Goal: Task Accomplishment & Management: Manage account settings

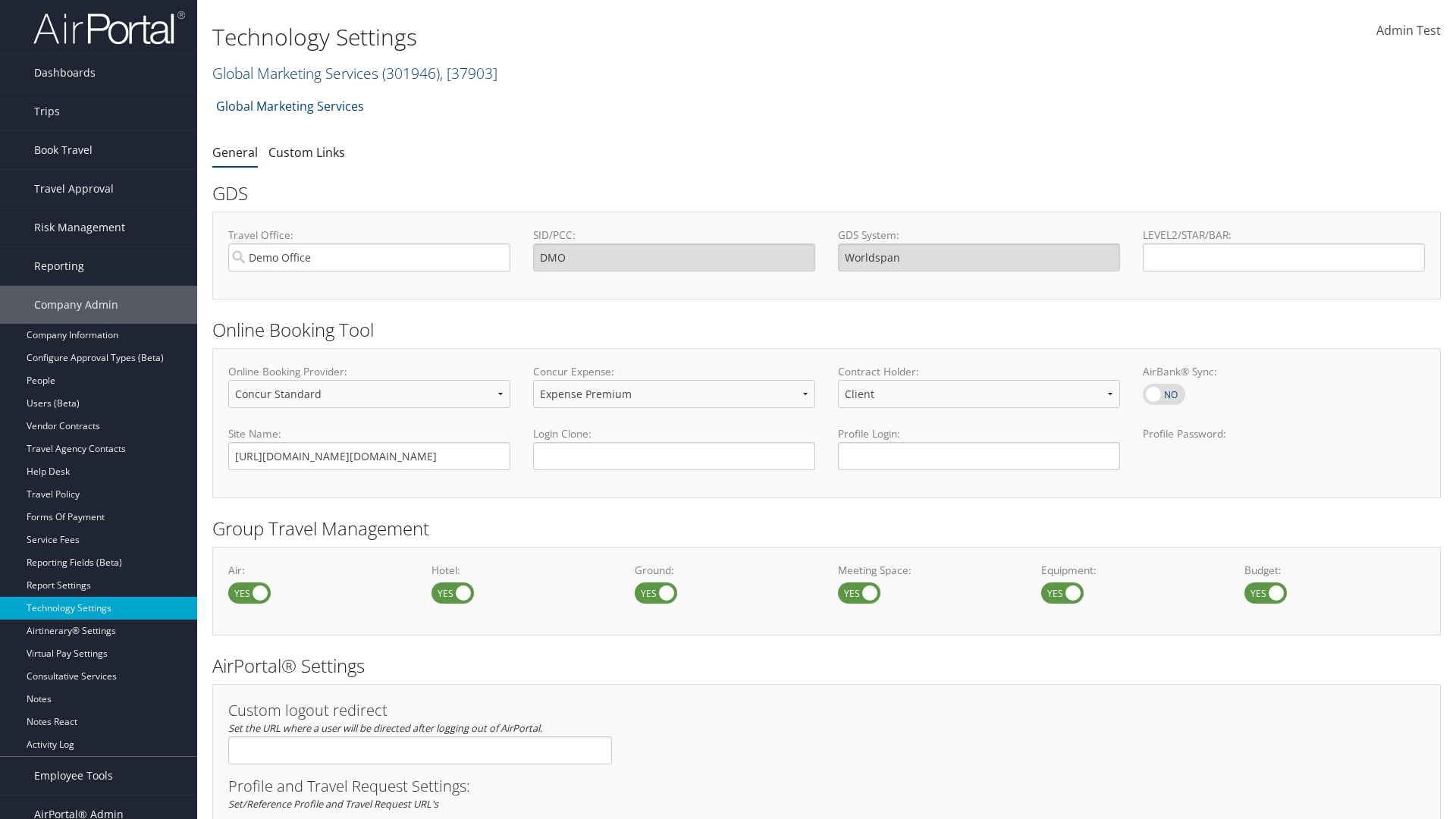
click at [294, 73] on link "Global Marketing Services ( 301946 ) , [ 37903 ]" at bounding box center [354, 73] width 285 height 21
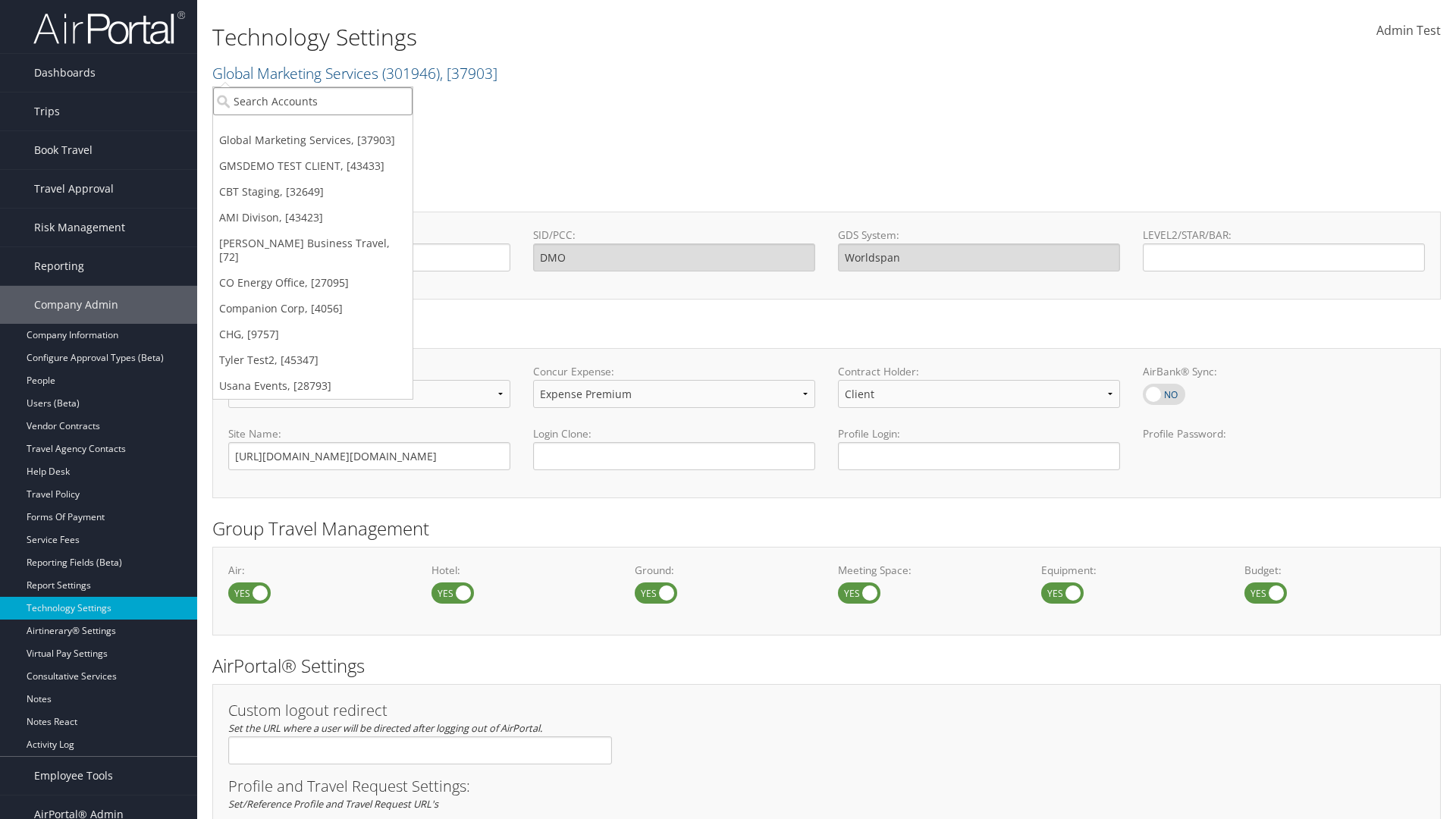
click at [313, 101] on input "search" at bounding box center [313, 101] width 199 height 28
type input "GMSDEMO TEST CLIENT"
click at [354, 129] on div "GMSDEMO TEST CLIENT (GMSDEMOCHILDR), [43433]" at bounding box center [354, 129] width 300 height 14
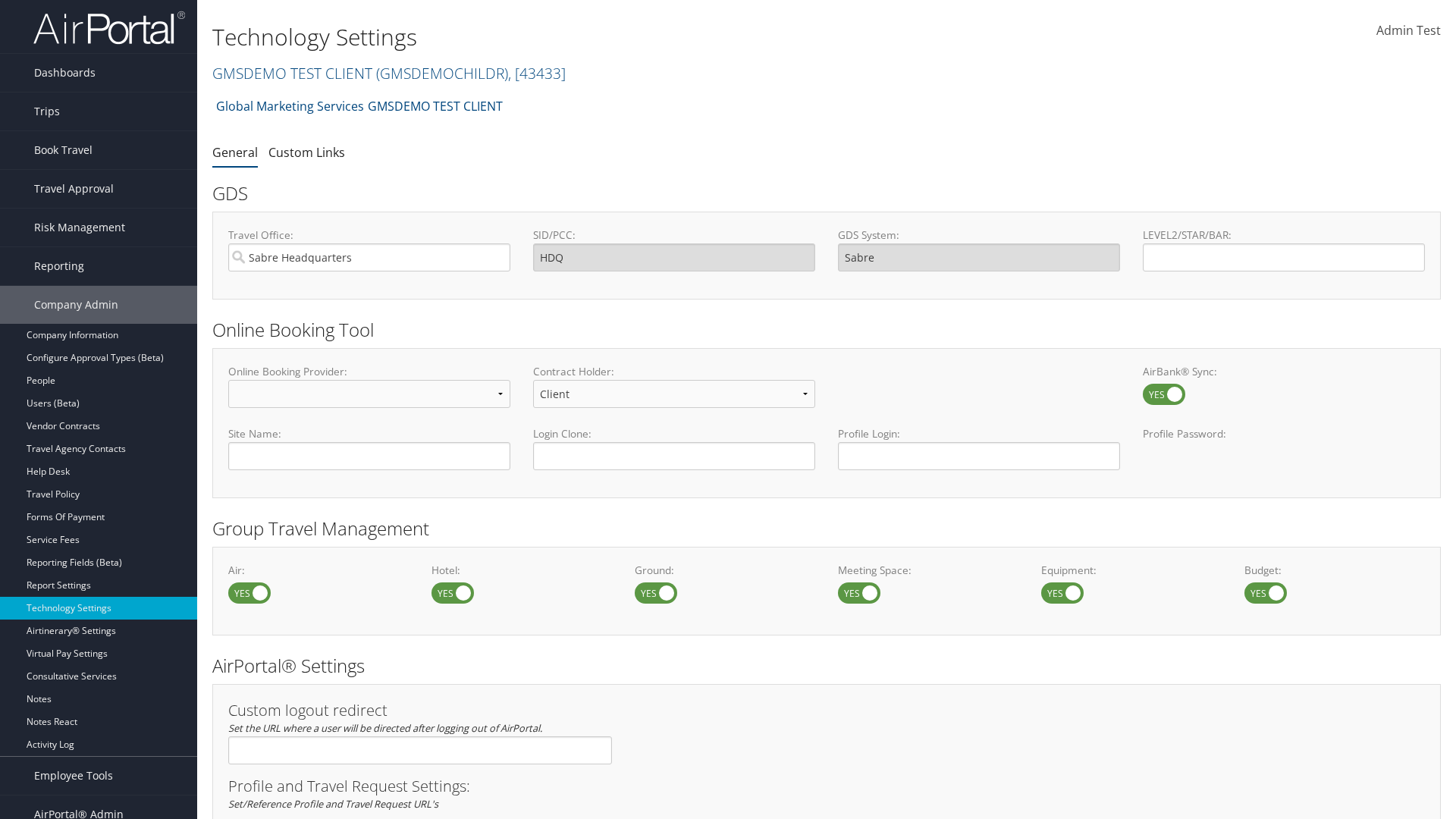
scroll to position [513, 0]
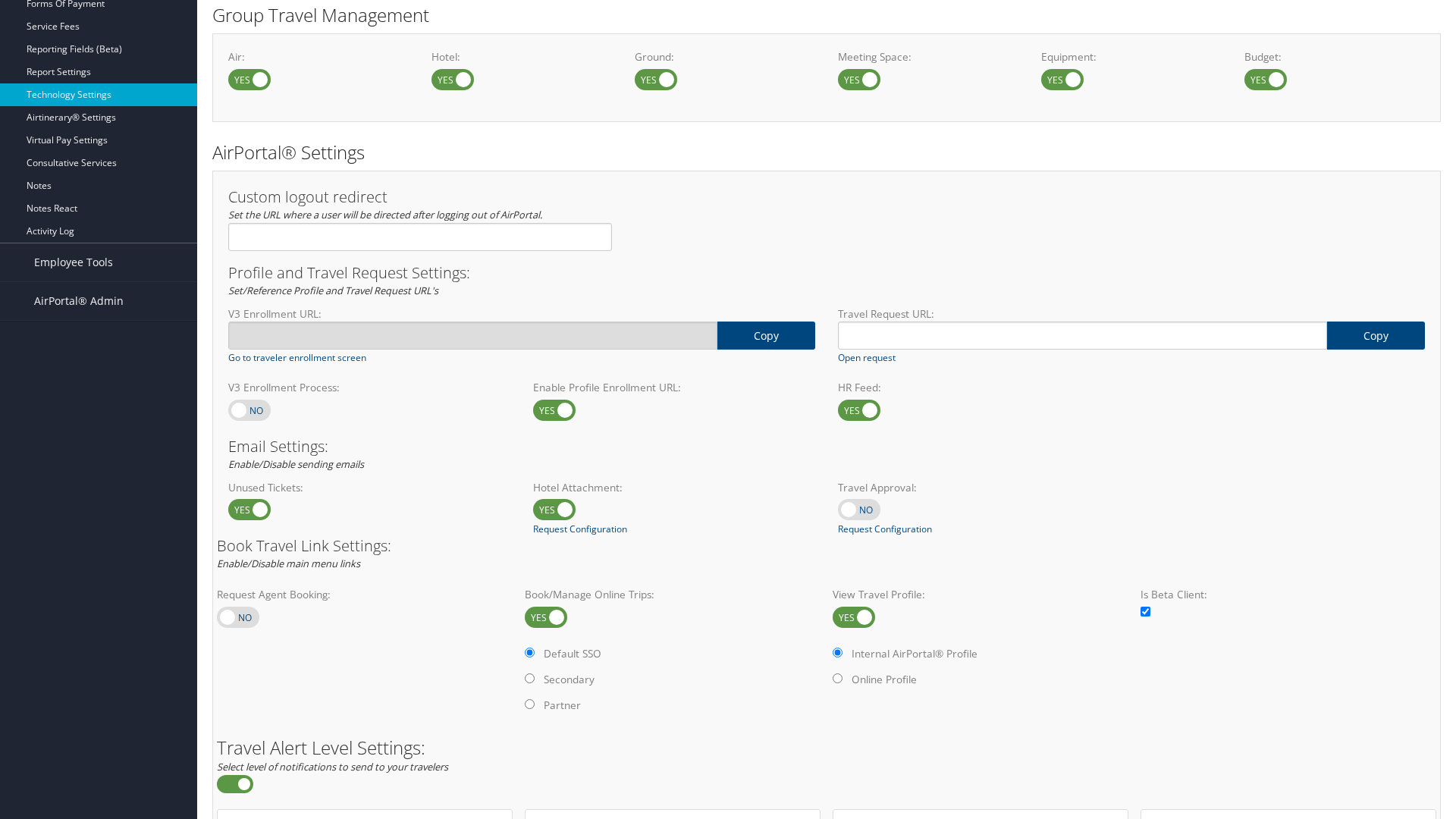
click at [250, 409] on label at bounding box center [250, 410] width 43 height 21
click at [246, 409] on input "checkbox" at bounding box center [240, 411] width 10 height 10
checkbox input "true"
type input "[URL][DOMAIN_NAME]"
click at [250, 409] on label at bounding box center [250, 410] width 43 height 21
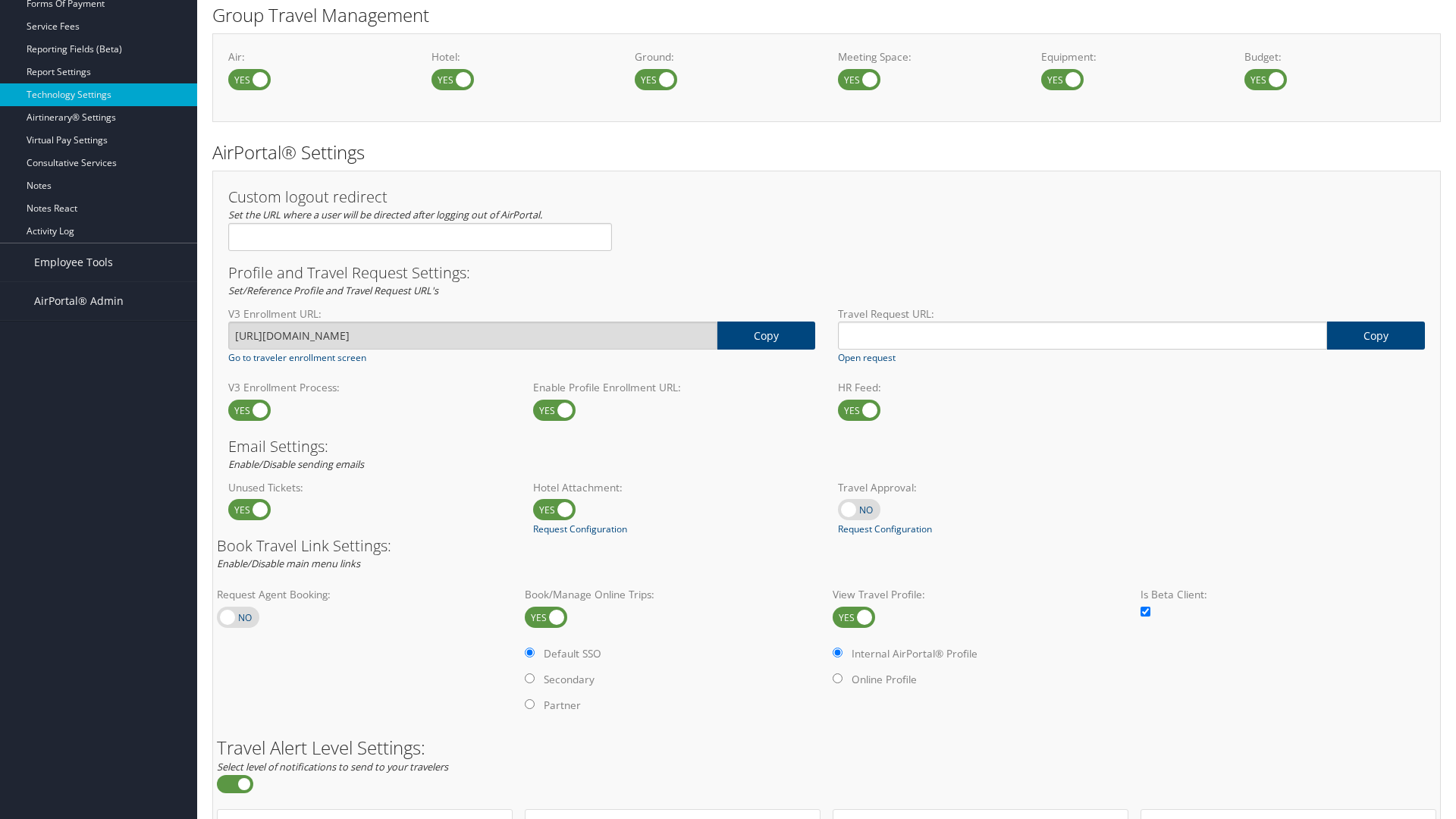
click at [246, 409] on input "checkbox" at bounding box center [240, 411] width 10 height 10
checkbox input "false"
